Goal: Task Accomplishment & Management: Complete application form

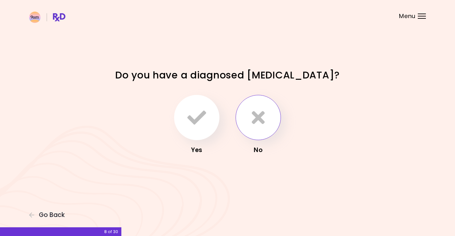
click at [255, 129] on button "button" at bounding box center [257, 117] width 45 height 45
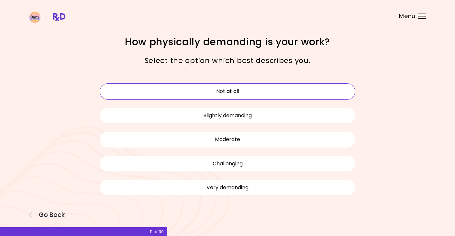
click at [240, 91] on button "Not at all" at bounding box center [227, 91] width 255 height 16
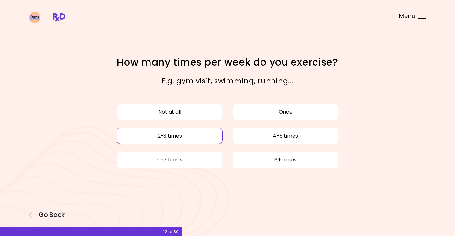
click at [192, 137] on button "2-3 times" at bounding box center [169, 136] width 106 height 16
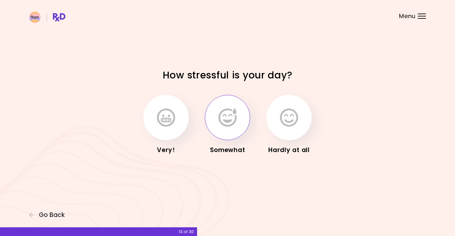
click at [241, 116] on button "button" at bounding box center [227, 117] width 45 height 45
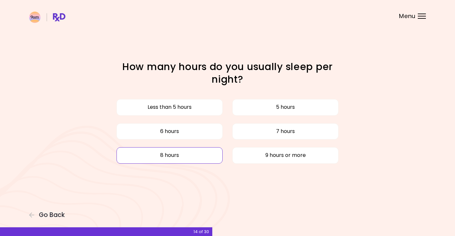
click at [202, 154] on button "8 hours" at bounding box center [169, 155] width 106 height 16
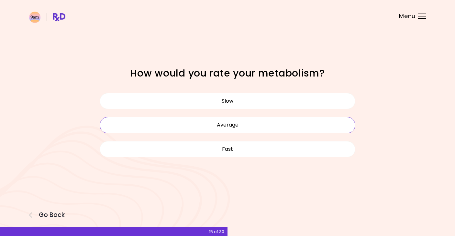
click at [225, 125] on button "Average" at bounding box center [227, 125] width 255 height 16
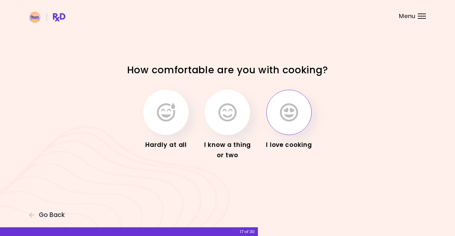
click at [289, 120] on icon "button" at bounding box center [289, 112] width 18 height 19
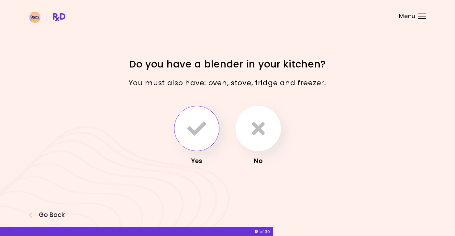
click at [196, 126] on icon "button" at bounding box center [196, 128] width 19 height 19
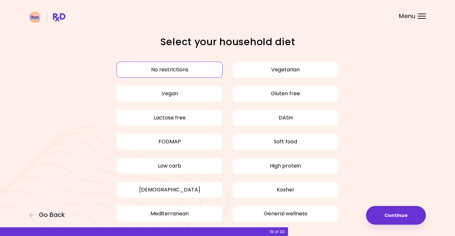
click at [180, 68] on button "No restrictions" at bounding box center [169, 70] width 106 height 16
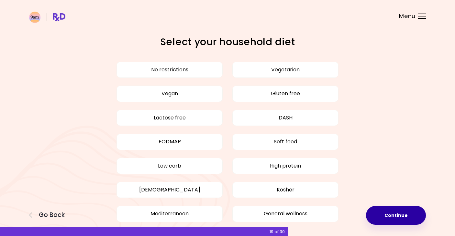
click at [396, 215] on button "Continue" at bounding box center [396, 215] width 60 height 19
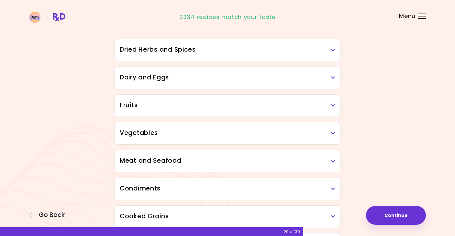
scroll to position [57, 0]
click at [331, 106] on icon at bounding box center [333, 105] width 4 height 5
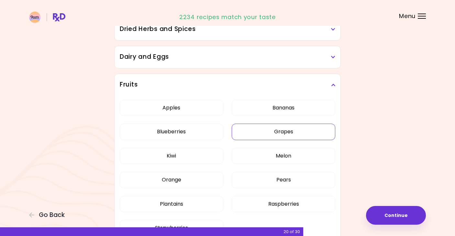
scroll to position [76, 0]
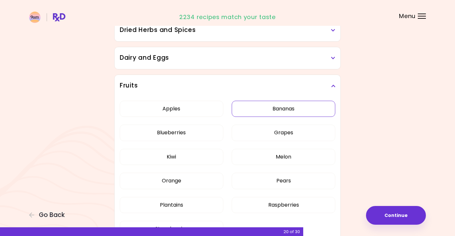
click at [282, 108] on button "Bananas" at bounding box center [283, 109] width 103 height 16
click at [187, 109] on button "Apples" at bounding box center [171, 109] width 103 height 16
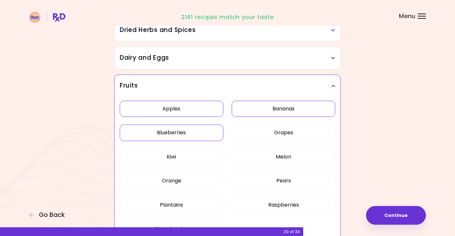
click at [181, 140] on button "Blueberries" at bounding box center [171, 133] width 103 height 16
click at [180, 156] on button "Kiwi" at bounding box center [171, 157] width 103 height 16
click at [178, 183] on button "Orange" at bounding box center [171, 181] width 103 height 16
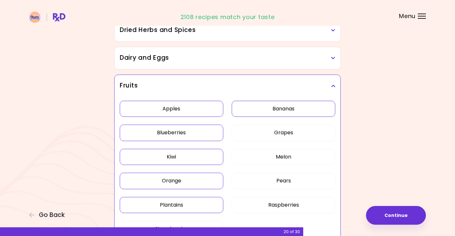
click at [175, 204] on button "Plantains" at bounding box center [171, 205] width 103 height 16
click at [281, 128] on button "Grapes" at bounding box center [283, 133] width 103 height 16
click at [276, 156] on button "Melon" at bounding box center [283, 157] width 103 height 16
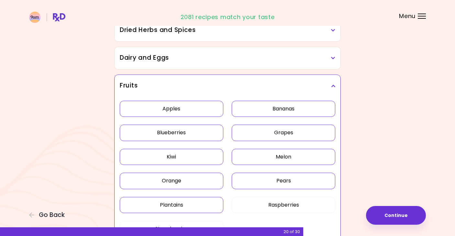
click at [276, 179] on button "Pears" at bounding box center [283, 181] width 103 height 16
click at [273, 204] on button "Raspberries" at bounding box center [283, 205] width 103 height 16
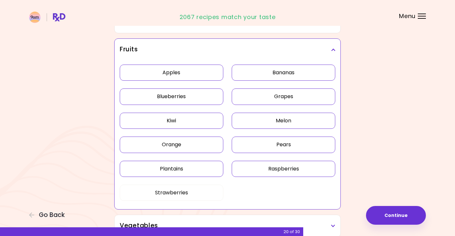
scroll to position [114, 0]
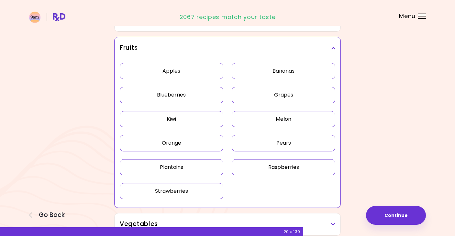
click at [188, 191] on button "Strawberries" at bounding box center [171, 191] width 103 height 16
click at [334, 48] on icon at bounding box center [333, 48] width 4 height 5
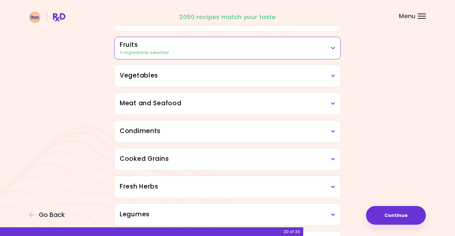
click at [325, 74] on h3 "Vegetables" at bounding box center [227, 75] width 215 height 9
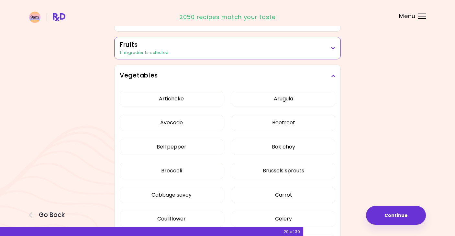
click at [208, 102] on button "Artichoke" at bounding box center [171, 99] width 103 height 16
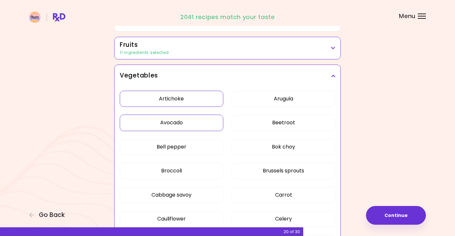
click at [201, 123] on button "Avocado" at bounding box center [171, 123] width 103 height 16
click at [196, 197] on button "Cabbage savoy" at bounding box center [171, 195] width 103 height 16
click at [281, 97] on button "Arugula" at bounding box center [283, 99] width 103 height 16
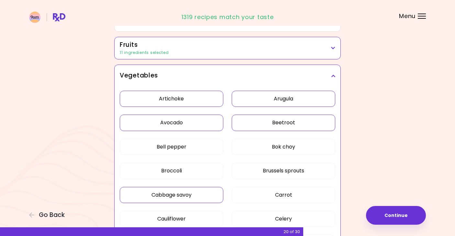
click at [277, 122] on button "Beetroot" at bounding box center [283, 123] width 103 height 16
click at [272, 143] on button "Bok choy" at bounding box center [283, 147] width 103 height 16
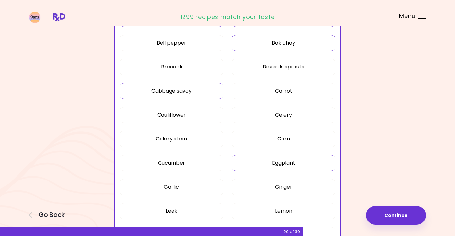
scroll to position [223, 0]
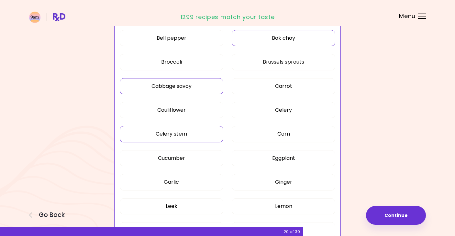
click at [198, 134] on button "Celery stem" at bounding box center [171, 134] width 103 height 16
click at [192, 158] on button "Cucumber" at bounding box center [171, 158] width 103 height 16
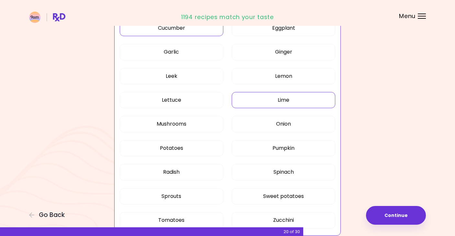
scroll to position [356, 0]
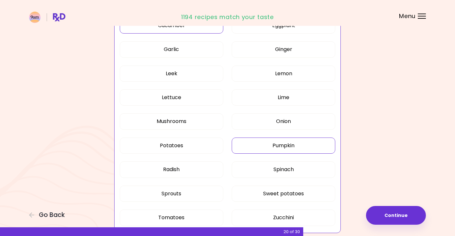
click at [253, 149] on button "Pumpkin" at bounding box center [283, 146] width 103 height 16
click at [252, 169] on button "Spinach" at bounding box center [283, 170] width 103 height 16
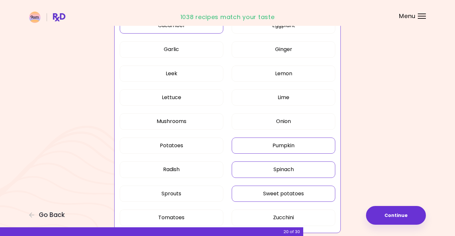
click at [250, 192] on button "Sweet potatoes" at bounding box center [283, 194] width 103 height 16
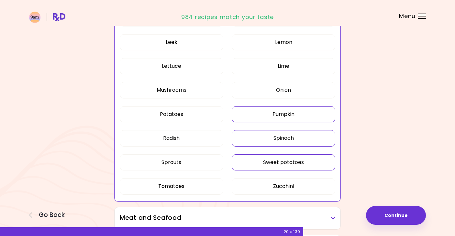
scroll to position [388, 0]
click at [188, 136] on button "Radish" at bounding box center [171, 138] width 103 height 16
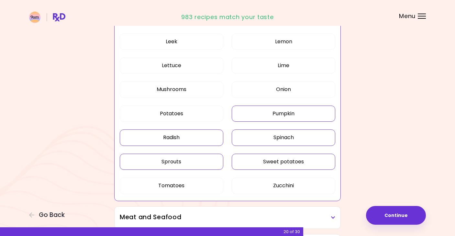
click at [183, 166] on button "Sprouts" at bounding box center [171, 162] width 103 height 16
click at [183, 183] on button "Tomatoes" at bounding box center [171, 186] width 103 height 16
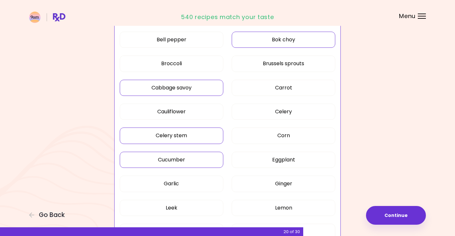
scroll to position [219, 0]
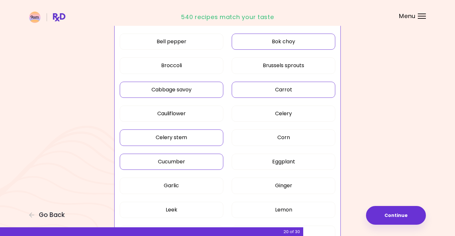
click at [267, 92] on button "Carrot" at bounding box center [283, 90] width 103 height 16
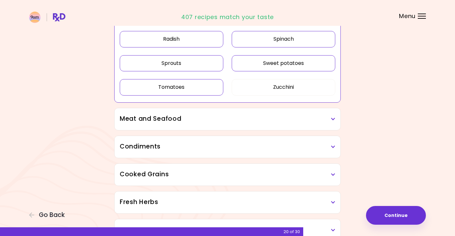
scroll to position [487, 0]
click at [235, 113] on div "Meat and Seafood" at bounding box center [227, 119] width 226 height 22
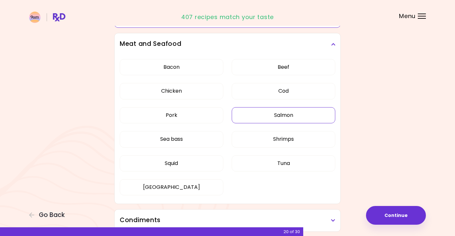
scroll to position [562, 0]
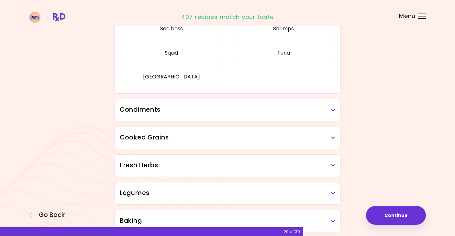
scroll to position [276, 0]
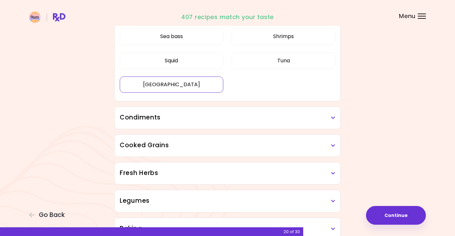
click at [191, 87] on button "[GEOGRAPHIC_DATA]" at bounding box center [171, 85] width 103 height 16
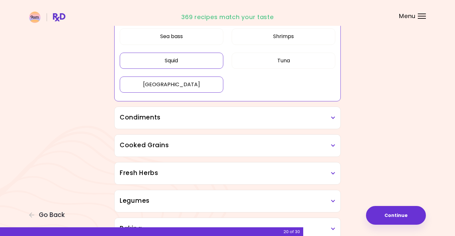
click at [185, 60] on button "Squid" at bounding box center [171, 61] width 103 height 16
click at [183, 35] on button "Sea bass" at bounding box center [171, 36] width 103 height 16
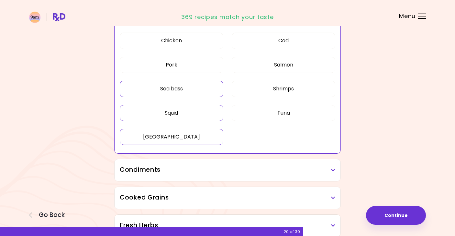
scroll to position [219, 0]
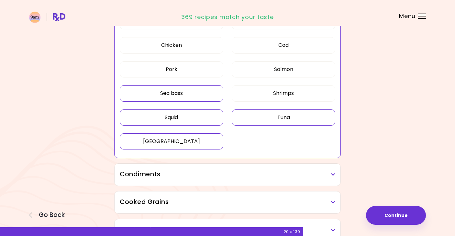
click at [245, 117] on button "Tuna" at bounding box center [283, 118] width 103 height 16
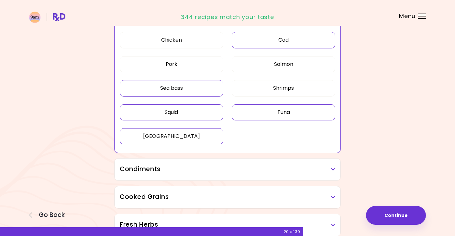
scroll to position [225, 0]
click at [254, 62] on button "Salmon" at bounding box center [283, 64] width 103 height 16
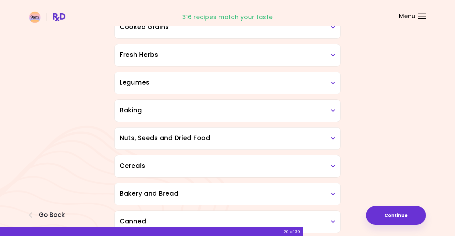
scroll to position [396, 0]
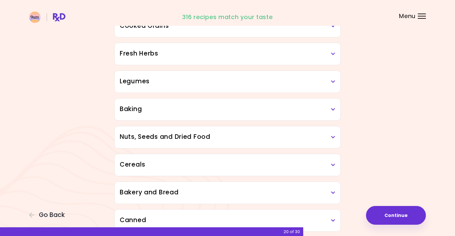
click at [231, 79] on h3 "Legumes" at bounding box center [227, 81] width 215 height 9
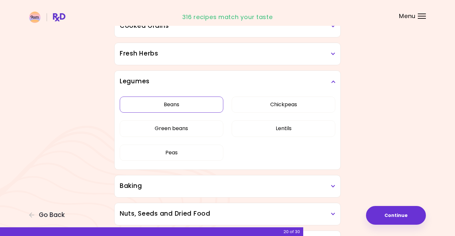
click at [194, 106] on div "Beans Chickpeas Green beans Lentils Peas" at bounding box center [227, 131] width 215 height 77
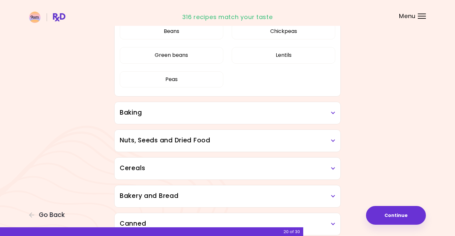
scroll to position [309, 0]
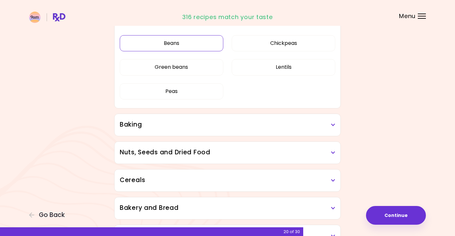
click at [190, 41] on button "Beans" at bounding box center [171, 43] width 103 height 16
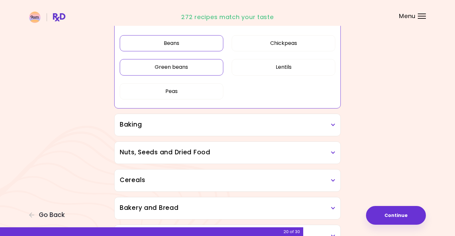
click at [187, 65] on button "Green beans" at bounding box center [171, 67] width 103 height 16
click at [181, 89] on button "Peas" at bounding box center [171, 91] width 103 height 16
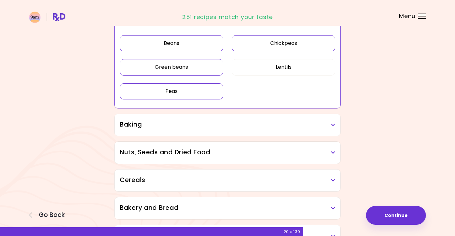
click at [258, 38] on button "Chickpeas" at bounding box center [283, 43] width 103 height 16
click at [252, 67] on button "Lentils" at bounding box center [283, 67] width 103 height 16
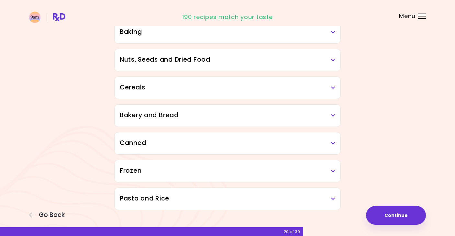
scroll to position [403, 0]
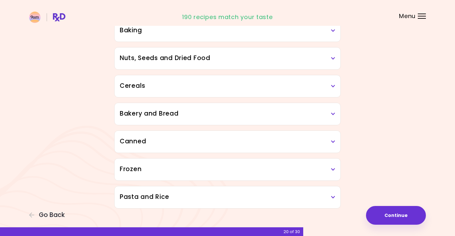
click at [236, 140] on h3 "Canned" at bounding box center [227, 141] width 215 height 9
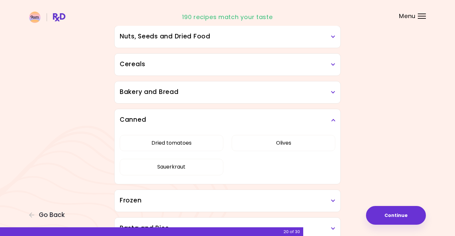
scroll to position [427, 0]
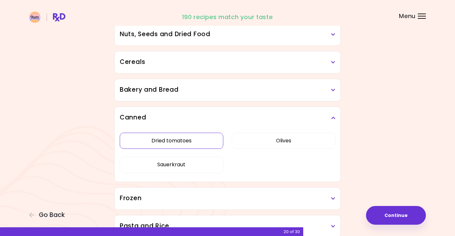
click at [209, 138] on div "Dried tomatoes Olives Sauerkraut" at bounding box center [227, 155] width 215 height 53
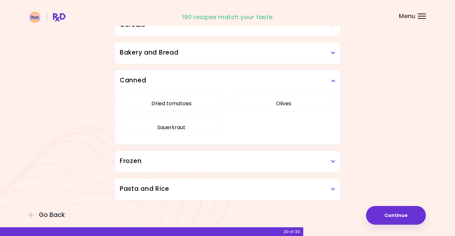
scroll to position [387, 0]
click at [199, 128] on button "Sauerkraut" at bounding box center [171, 128] width 103 height 16
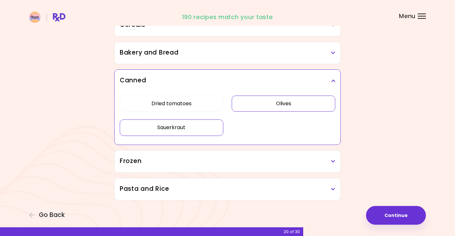
click at [264, 106] on button "Olives" at bounding box center [283, 104] width 103 height 16
click at [212, 101] on button "Dried tomatoes" at bounding box center [171, 104] width 103 height 16
click at [202, 160] on h3 "Frozen" at bounding box center [227, 161] width 215 height 9
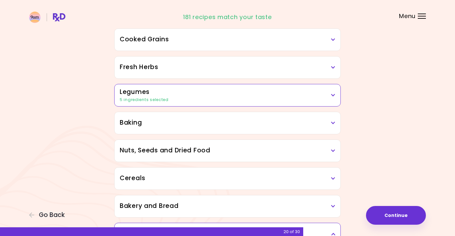
scroll to position [228, 0]
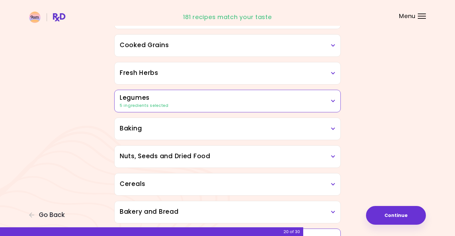
click at [231, 127] on h3 "Baking" at bounding box center [227, 128] width 215 height 9
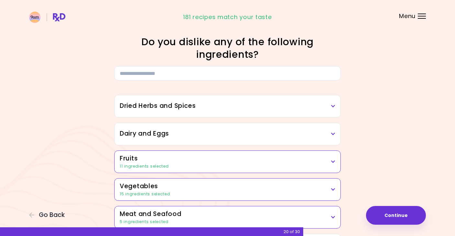
scroll to position [0, 0]
click at [230, 103] on h3 "Dried Herbs and Spices" at bounding box center [227, 106] width 215 height 9
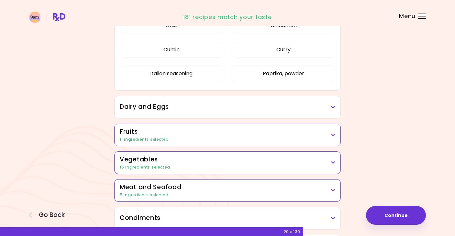
scroll to position [132, 0]
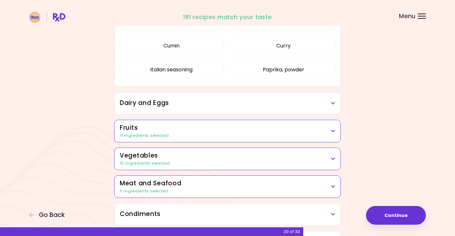
click at [230, 105] on h3 "Dairy and Eggs" at bounding box center [227, 103] width 215 height 9
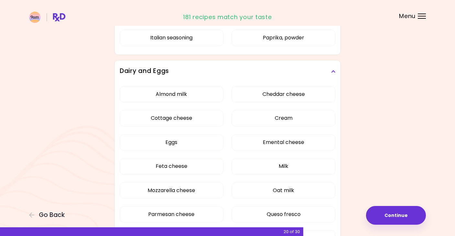
scroll to position [164, 0]
click at [200, 96] on div "Almond milk Cheddar cheese Cottage cheese Cream Eggs Emental cheese Feta cheese…" at bounding box center [227, 181] width 215 height 198
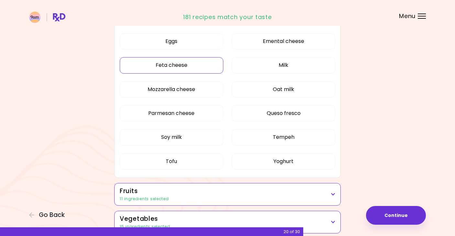
click at [183, 63] on button "Feta cheese" at bounding box center [171, 65] width 103 height 16
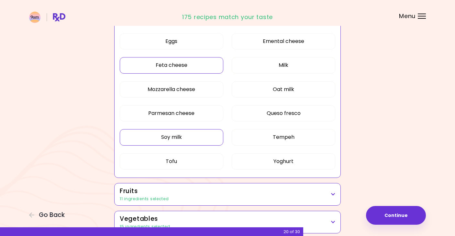
click at [179, 136] on button "Soy milk" at bounding box center [171, 137] width 103 height 16
click at [174, 162] on button "Tofu" at bounding box center [171, 162] width 103 height 16
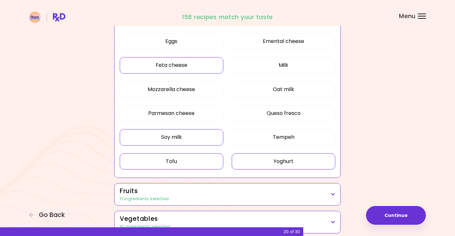
click at [250, 160] on button "Yoghurt" at bounding box center [283, 162] width 103 height 16
click at [260, 141] on button "Tempeh" at bounding box center [283, 137] width 103 height 16
click at [270, 95] on button "Oat milk" at bounding box center [283, 89] width 103 height 16
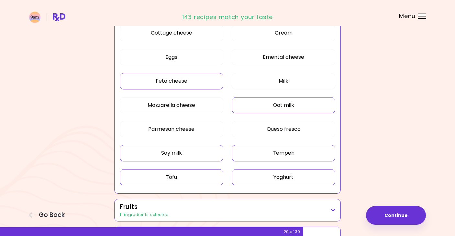
scroll to position [147, 0]
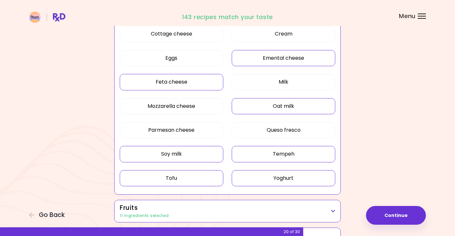
click at [268, 57] on button "Emental cheese" at bounding box center [283, 58] width 103 height 16
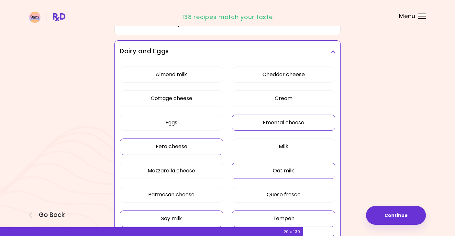
scroll to position [81, 0]
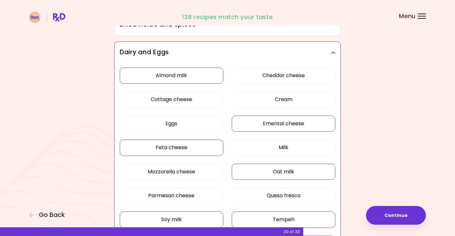
click at [207, 75] on button "Almond milk" at bounding box center [171, 76] width 103 height 16
click at [201, 98] on button "Cottage cheese" at bounding box center [171, 100] width 103 height 16
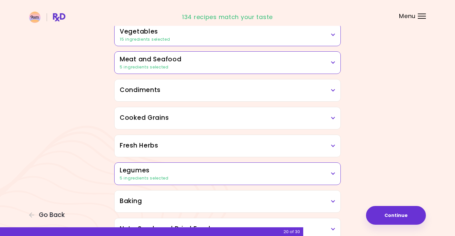
scroll to position [352, 0]
click at [231, 92] on h3 "Condiments" at bounding box center [227, 89] width 215 height 9
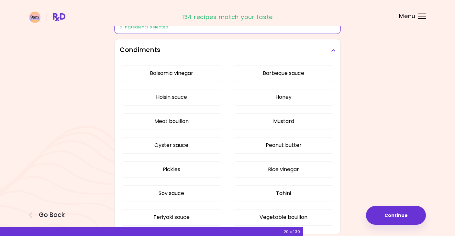
scroll to position [395, 0]
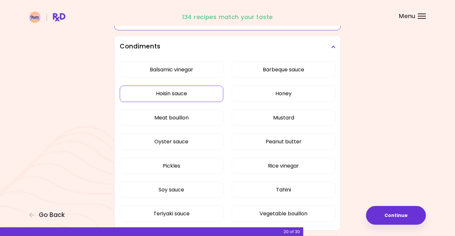
click at [206, 94] on div "Balsamic vinegar Barbeque sauce Hoisin sauce Honey Meat bouillon Mustard Oyster…" at bounding box center [227, 145] width 215 height 174
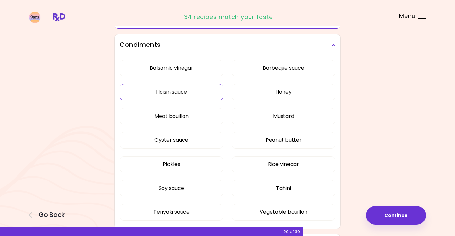
scroll to position [207, 0]
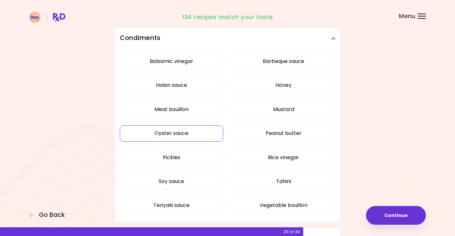
click at [186, 132] on button "Oyster sauce" at bounding box center [171, 133] width 103 height 16
click at [177, 157] on button "Pickles" at bounding box center [171, 158] width 103 height 16
click at [272, 179] on button "Tahini" at bounding box center [283, 182] width 103 height 16
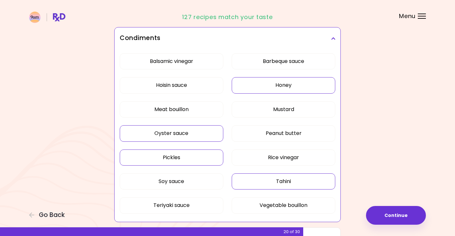
click at [257, 84] on button "Honey" at bounding box center [283, 85] width 103 height 16
click at [195, 85] on button "Hoisin sauce" at bounding box center [171, 85] width 103 height 16
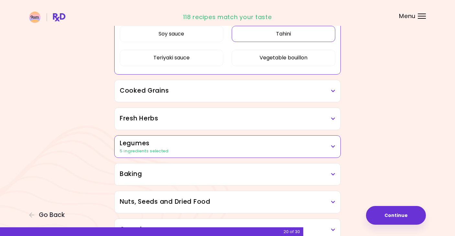
scroll to position [362, 0]
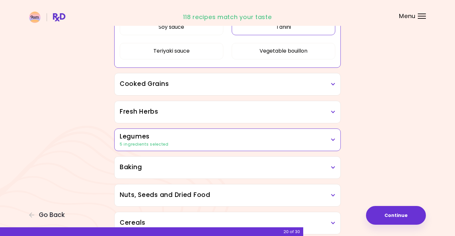
click at [387, 205] on div "Focusable invisible element Do you dislike any of the following ingredients? Dr…" at bounding box center [227, 9] width 455 height 743
click at [387, 212] on button "Continue" at bounding box center [396, 215] width 60 height 19
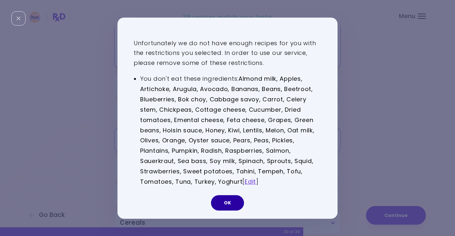
click at [218, 199] on button "OK" at bounding box center [227, 203] width 33 height 16
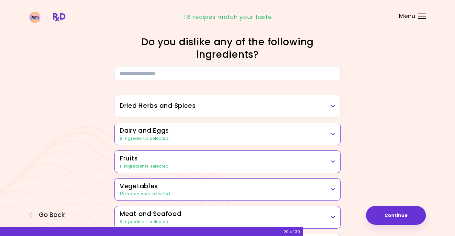
scroll to position [0, 0]
